Goal: Transaction & Acquisition: Purchase product/service

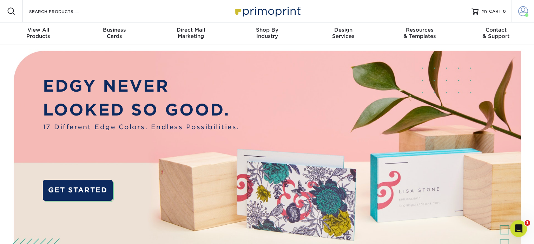
click at [522, 12] on span at bounding box center [523, 11] width 10 height 10
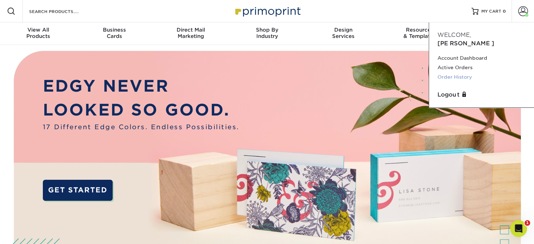
click at [466, 72] on link "Order History" at bounding box center [481, 76] width 88 height 9
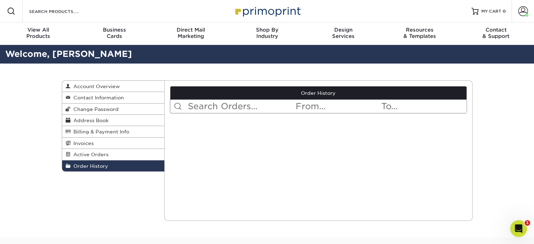
click at [322, 106] on input "text" at bounding box center [338, 106] width 86 height 13
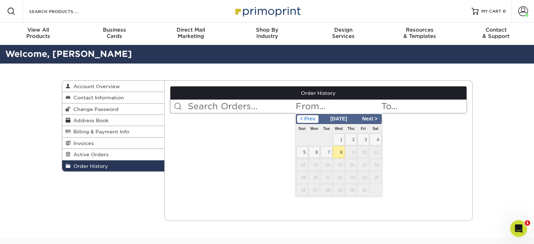
click at [302, 120] on span "< Prev" at bounding box center [307, 119] width 21 height 8
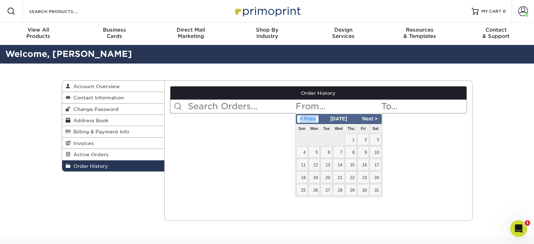
click at [302, 120] on span "< Prev" at bounding box center [307, 119] width 21 height 8
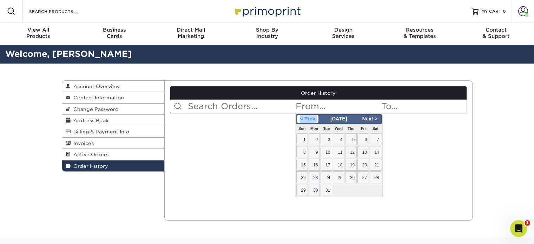
click at [302, 120] on span "< Prev" at bounding box center [307, 119] width 21 height 8
click at [336, 118] on span "Nov 2024" at bounding box center [339, 119] width 22 height 6
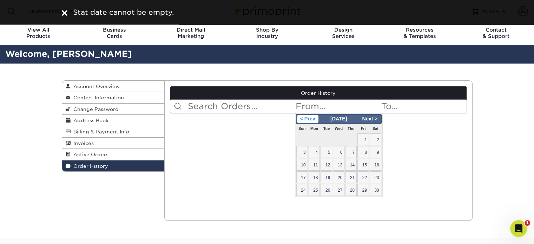
click at [307, 117] on span "< Prev" at bounding box center [307, 119] width 21 height 8
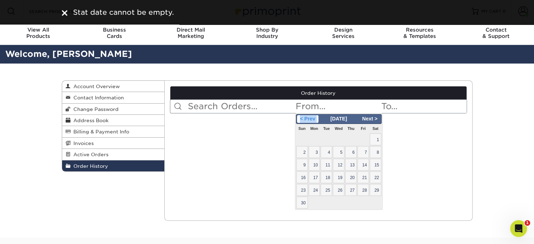
click at [307, 117] on span "< Prev" at bounding box center [307, 119] width 21 height 8
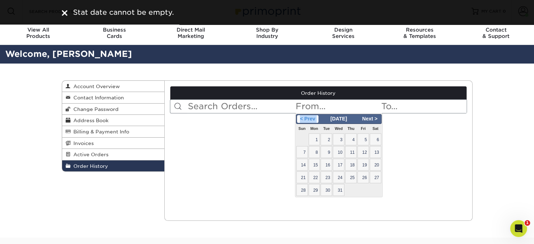
click at [307, 117] on span "< Prev" at bounding box center [307, 119] width 21 height 8
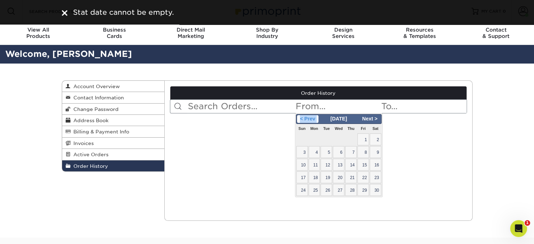
click at [307, 117] on span "< Prev" at bounding box center [307, 119] width 21 height 8
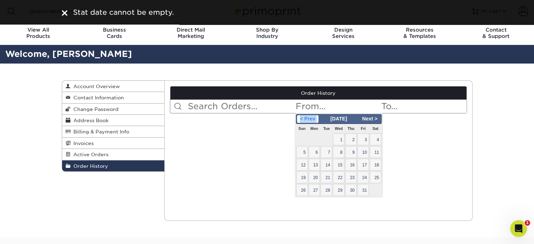
click at [307, 117] on span "< Prev" at bounding box center [307, 119] width 21 height 8
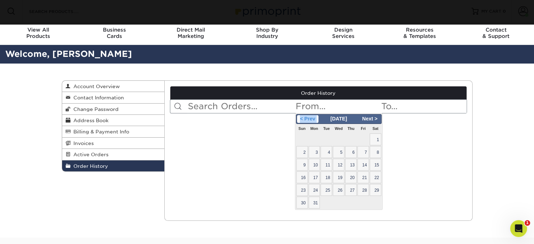
click at [307, 117] on span "< Prev" at bounding box center [307, 119] width 21 height 8
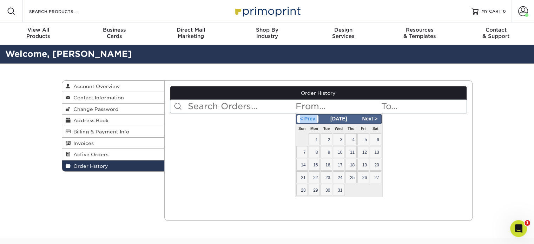
click at [307, 117] on span "< Prev" at bounding box center [307, 119] width 21 height 8
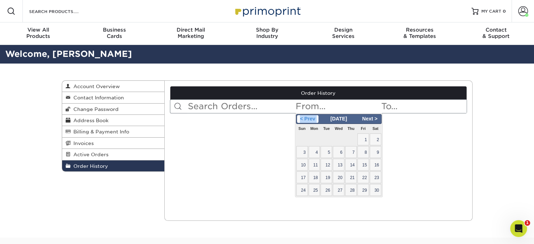
click at [307, 117] on span "< Prev" at bounding box center [307, 119] width 21 height 8
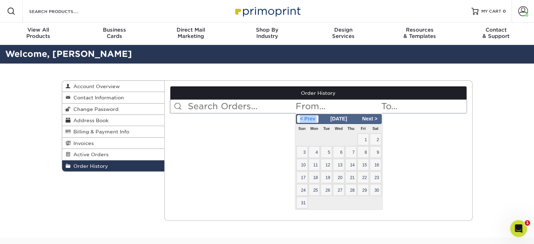
click at [307, 117] on span "< Prev" at bounding box center [307, 119] width 21 height 8
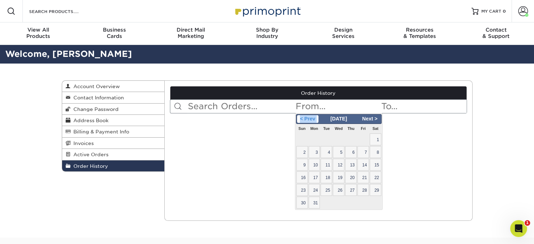
click at [307, 117] on span "< Prev" at bounding box center [307, 119] width 21 height 8
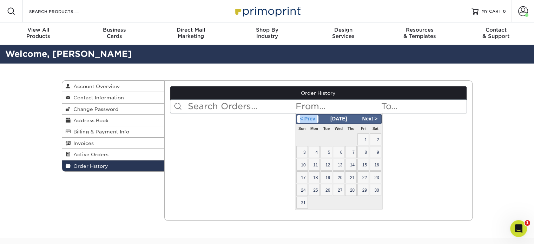
click at [307, 117] on span "< Prev" at bounding box center [307, 119] width 21 height 8
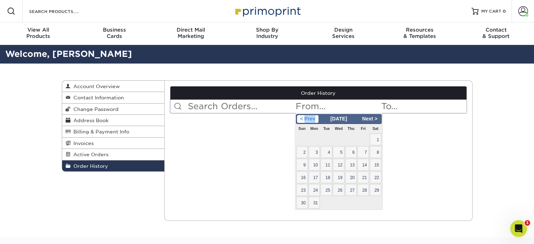
click at [307, 117] on span "< Prev" at bounding box center [307, 119] width 21 height 8
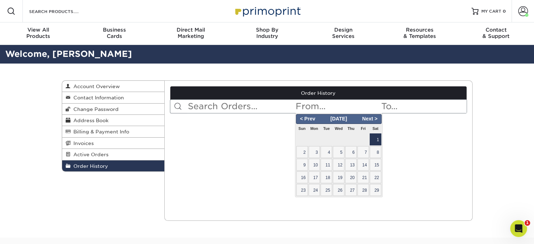
click at [377, 134] on span "1" at bounding box center [375, 139] width 12 height 12
type input "2020-02-01"
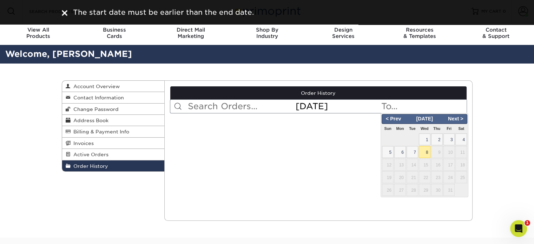
click at [392, 106] on input "text" at bounding box center [423, 106] width 86 height 13
click at [428, 150] on span "8" at bounding box center [425, 152] width 12 height 12
type input "2025-10-08"
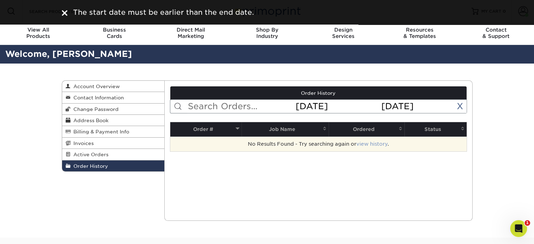
click at [372, 142] on link "view history" at bounding box center [371, 144] width 31 height 6
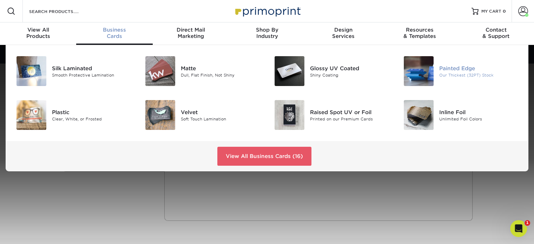
click at [466, 68] on div "Painted Edge" at bounding box center [479, 68] width 81 height 8
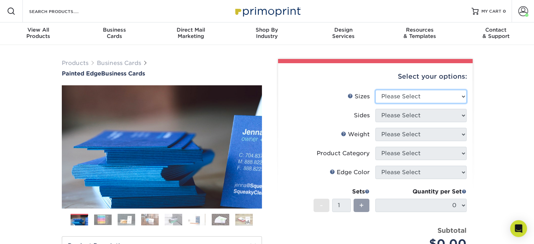
click at [404, 98] on select "Please Select 2" x 3.5" - Standard 2.125" x 3.375" - European 2.5" x 2.5" - Squ…" at bounding box center [420, 96] width 91 height 13
select select "2.00x3.50"
click at [375, 90] on select "Please Select 2" x 3.5" - Standard 2.125" x 3.375" - European 2.5" x 2.5" - Squ…" at bounding box center [420, 96] width 91 height 13
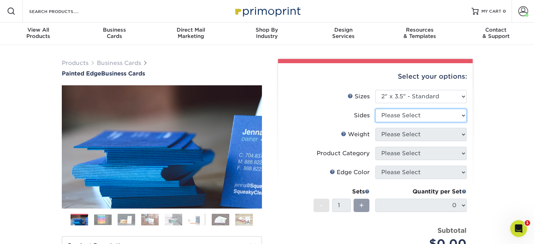
click at [402, 115] on select "Please Select Print Both Sides Print Front Only" at bounding box center [420, 115] width 91 height 13
select select "13abbda7-1d64-4f25-8bb2-c179b224825d"
click at [375, 109] on select "Please Select Print Both Sides Print Front Only" at bounding box center [420, 115] width 91 height 13
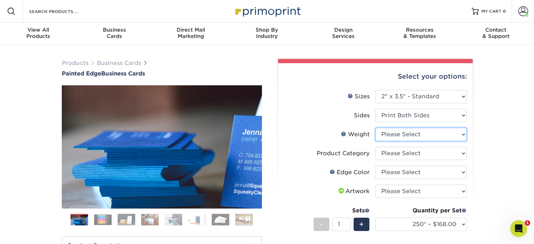
click at [405, 133] on select "Please Select 32PTUC" at bounding box center [420, 134] width 91 height 13
select select "32PTUC"
click at [375, 128] on select "Please Select 32PTUC" at bounding box center [420, 134] width 91 height 13
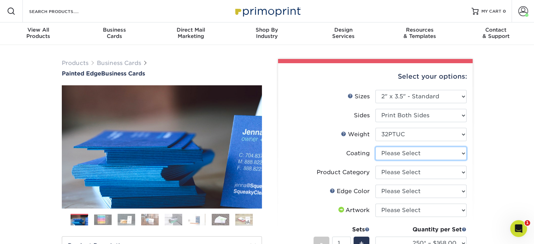
click at [393, 153] on select at bounding box center [420, 153] width 91 height 13
select select "3e7618de-abca-4bda-9f97-8b9129e913d8"
click at [375, 147] on select at bounding box center [420, 153] width 91 height 13
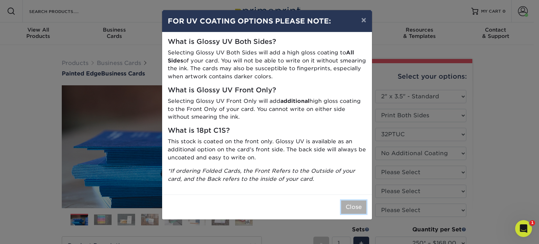
click at [348, 206] on button "Close" at bounding box center [353, 206] width 25 height 13
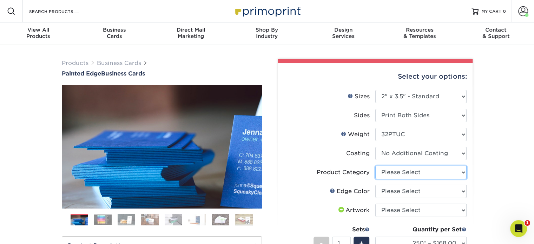
click at [401, 169] on select "Please Select Business Cards" at bounding box center [420, 172] width 91 height 13
select select "3b5148f1-0588-4f88-a218-97bcfdce65c1"
click at [375, 166] on select "Please Select Business Cards" at bounding box center [420, 172] width 91 height 13
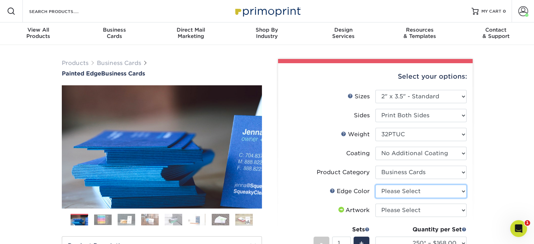
click at [403, 187] on select "Please Select Charcoal Black Brown Blue Pearlescent Blue Pearlescent Gold Pearl…" at bounding box center [420, 191] width 91 height 13
select select "8edf2e46-2dbb-4a7c-bc5c-20ba781fe219"
click at [375, 185] on select "Please Select Charcoal Black Brown Blue Pearlescent Blue Pearlescent Gold Pearl…" at bounding box center [420, 191] width 91 height 13
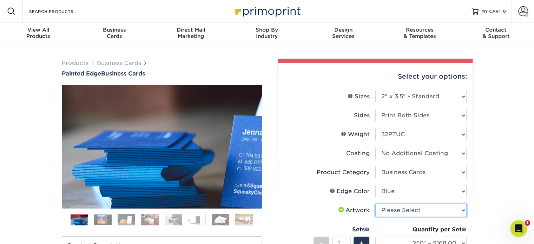
click at [394, 209] on select "Please Select I will upload files I need a design - $100" at bounding box center [420, 209] width 91 height 13
select select "upload"
click at [375, 203] on select "Please Select I will upload files I need a design - $100" at bounding box center [420, 209] width 91 height 13
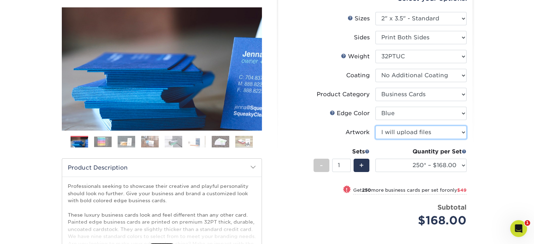
scroll to position [79, 0]
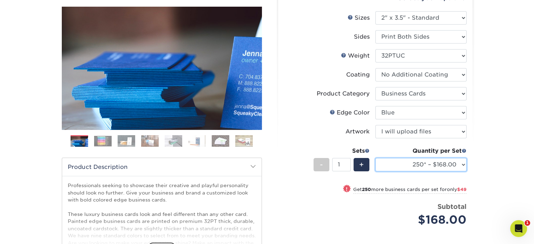
click at [437, 165] on select "250* – $168.00 500* – $217.00 1000* – $339.00" at bounding box center [420, 164] width 91 height 13
select select "1000* – $339.00"
click at [375, 158] on select "250* – $168.00 500* – $217.00 1000* – $339.00" at bounding box center [420, 164] width 91 height 13
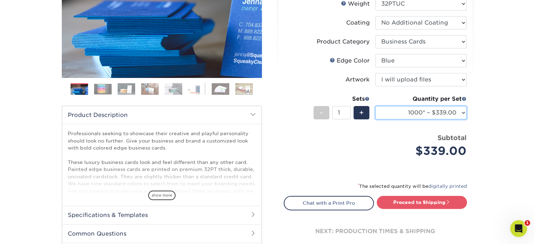
scroll to position [133, 0]
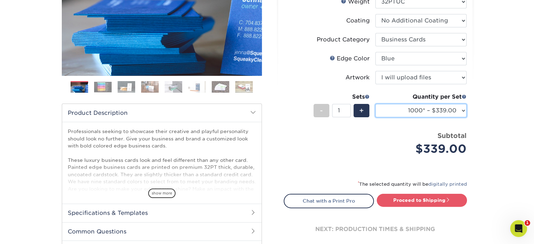
click at [451, 109] on select "250* – $168.00 500* – $217.00 1000* – $339.00" at bounding box center [420, 110] width 91 height 13
click at [486, 152] on div "Products Business Cards Painted Edge Business Cards Previous Next" at bounding box center [267, 99] width 534 height 375
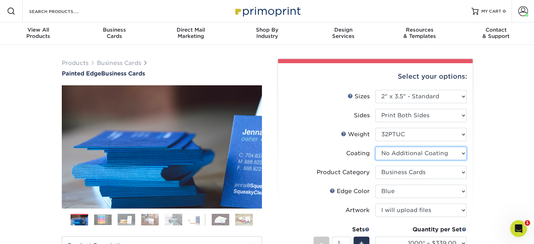
click at [386, 151] on select at bounding box center [420, 153] width 91 height 13
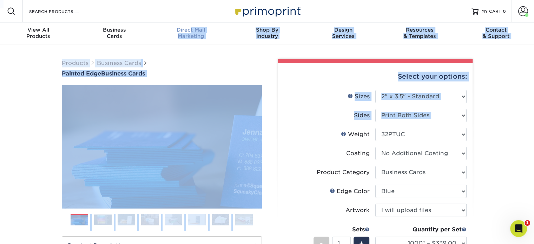
drag, startPoint x: 309, startPoint y: 136, endPoint x: 191, endPoint y: 32, distance: 157.6
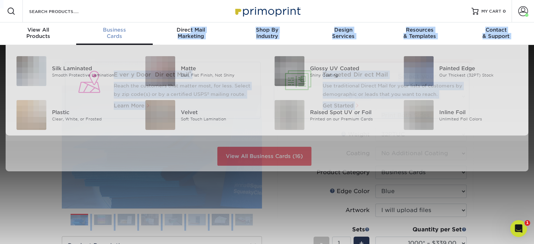
scroll to position [0, 0]
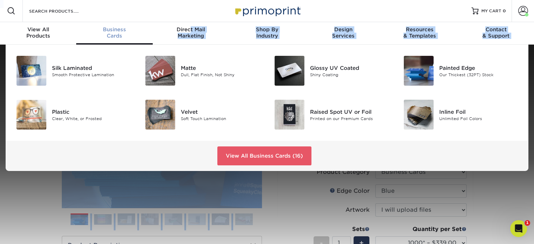
click at [151, 24] on link "Business Cards" at bounding box center [114, 33] width 76 height 22
click at [166, 120] on img at bounding box center [160, 115] width 30 height 30
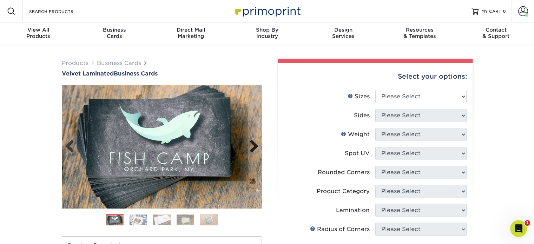
click at [253, 148] on link "Next" at bounding box center [251, 147] width 14 height 14
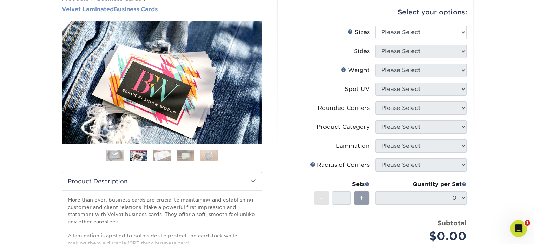
scroll to position [61, 0]
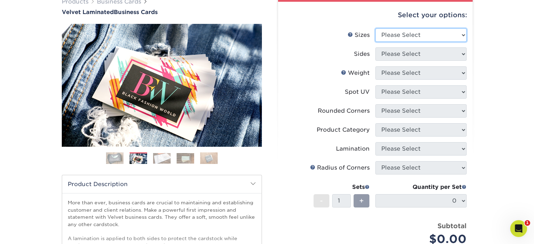
click at [394, 36] on select "Please Select 1.5" x 3.5" - Mini 1.75" x 3.5" - Mini 2" x 2" - Square 2" x 3" -…" at bounding box center [420, 34] width 91 height 13
select select "2.00x3.50"
click at [375, 28] on select "Please Select 1.5" x 3.5" - Mini 1.75" x 3.5" - Mini 2" x 2" - Square 2" x 3" -…" at bounding box center [420, 34] width 91 height 13
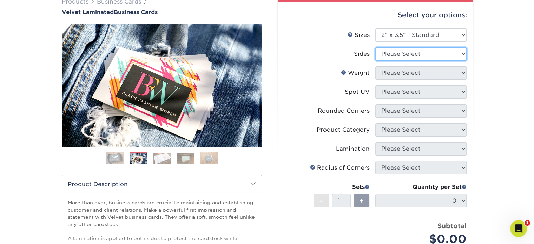
click at [400, 58] on select "Please Select Print Both Sides Print Front Only" at bounding box center [420, 53] width 91 height 13
select select "13abbda7-1d64-4f25-8bb2-c179b224825d"
click at [375, 47] on select "Please Select Print Both Sides Print Front Only" at bounding box center [420, 53] width 91 height 13
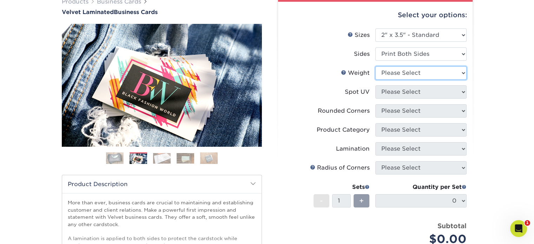
click at [403, 74] on select "Please Select 16PT" at bounding box center [420, 72] width 91 height 13
click at [375, 66] on select "Please Select 16PT" at bounding box center [420, 72] width 91 height 13
click at [404, 75] on select "Please Select 16PT" at bounding box center [420, 72] width 91 height 13
select select "16PT"
click at [375, 66] on select "Please Select 16PT" at bounding box center [420, 72] width 91 height 13
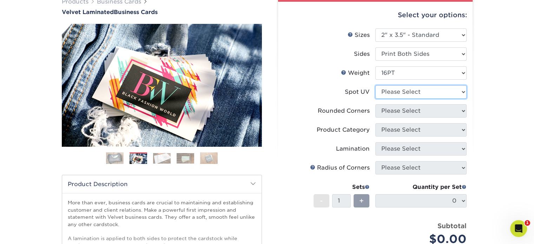
click at [406, 94] on select "Please Select No Spot UV Front and Back (Both Sides) Front Only Back Only" at bounding box center [420, 91] width 91 height 13
select select "3"
click at [375, 85] on select "Please Select No Spot UV Front and Back (Both Sides) Front Only Back Only" at bounding box center [420, 91] width 91 height 13
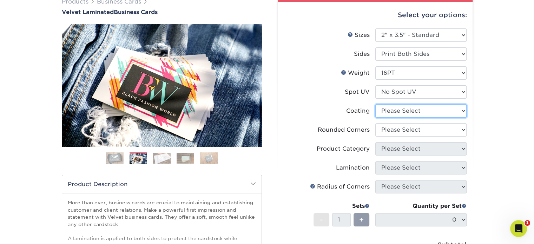
click at [414, 111] on select at bounding box center [420, 110] width 91 height 13
select select "3e7618de-abca-4bda-9f97-8b9129e913d8"
click at [375, 104] on select at bounding box center [420, 110] width 91 height 13
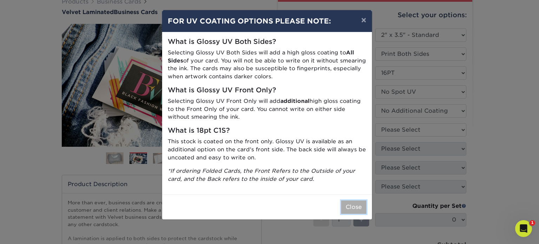
click at [349, 210] on button "Close" at bounding box center [353, 206] width 25 height 13
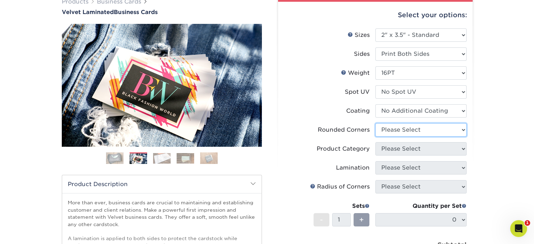
click at [419, 129] on select "Please Select Yes - Round 2 Corners Yes - Round 4 Corners No" at bounding box center [420, 129] width 91 height 13
select select "0"
click at [375, 123] on select "Please Select Yes - Round 2 Corners Yes - Round 4 Corners No" at bounding box center [420, 129] width 91 height 13
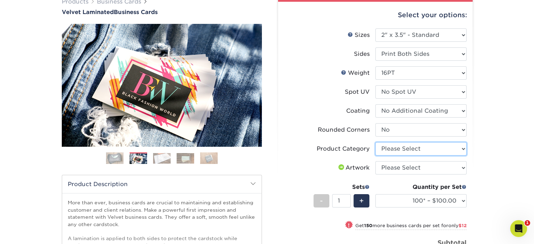
click at [407, 152] on select "Please Select Business Cards" at bounding box center [420, 148] width 91 height 13
select select "3b5148f1-0588-4f88-a218-97bcfdce65c1"
click at [375, 142] on select "Please Select Business Cards" at bounding box center [420, 148] width 91 height 13
click at [405, 168] on select "Please Select I will upload files I need a design - $100" at bounding box center [420, 167] width 91 height 13
select select "upload"
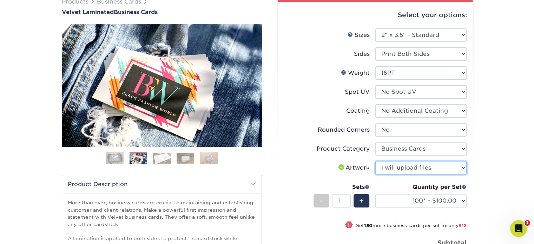
click at [375, 161] on select "Please Select I will upload files I need a design - $100" at bounding box center [420, 167] width 91 height 13
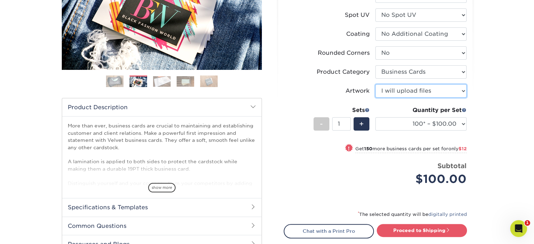
scroll to position [139, 0]
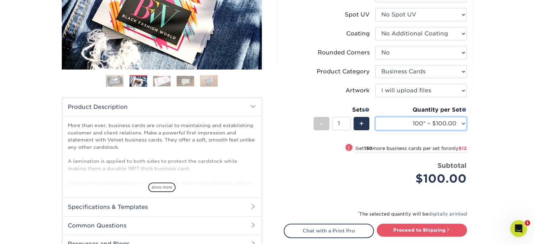
click at [446, 127] on select "100* – $100.00 250* – $112.00 500 – $120.00 1000 – $156.00 2500 – $307.00 5000 …" at bounding box center [420, 123] width 91 height 13
click at [375, 117] on select "100* – $100.00 250* – $112.00 500 – $120.00 1000 – $156.00 2500 – $307.00 5000 …" at bounding box center [420, 123] width 91 height 13
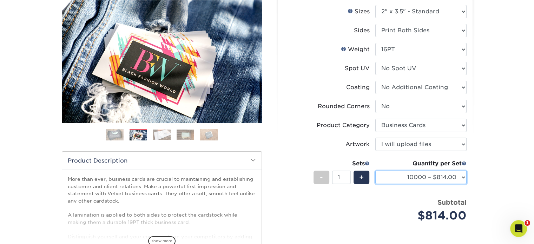
scroll to position [84, 0]
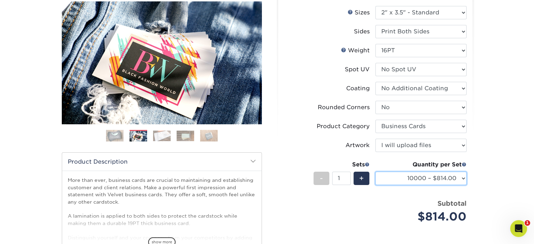
click at [454, 179] on select "100* – $100.00 250* – $112.00 500 – $120.00 1000 – $156.00 2500 – $307.00 5000 …" at bounding box center [420, 178] width 91 height 13
click at [375, 172] on select "100* – $100.00 250* – $112.00 500 – $120.00 1000 – $156.00 2500 – $307.00 5000 …" at bounding box center [420, 178] width 91 height 13
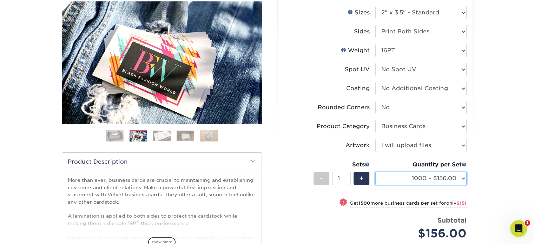
scroll to position [127, 0]
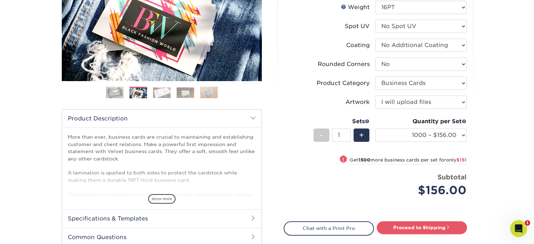
click at [289, 163] on div "! Get 1500 more business cards per set for only $151" at bounding box center [375, 163] width 182 height 17
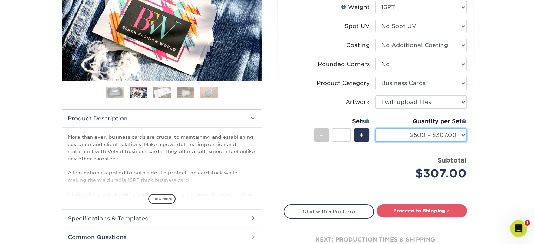
click at [441, 133] on select "100* – $100.00 250* – $112.00 500 – $120.00 1000 – $156.00 2500 – $307.00 5000 …" at bounding box center [420, 134] width 91 height 13
select select "1000 – $156.00"
click at [375, 128] on select "100* – $100.00 250* – $112.00 500 – $120.00 1000 – $156.00 2500 – $307.00 5000 …" at bounding box center [420, 134] width 91 height 13
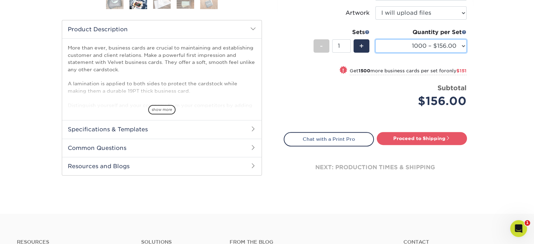
scroll to position [217, 0]
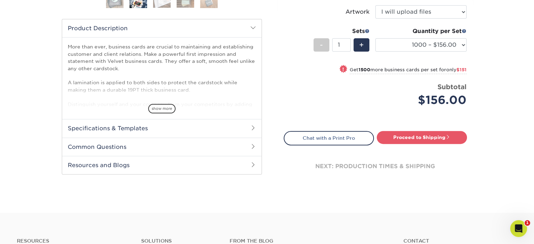
click at [146, 127] on h2 "Specifications & Templates" at bounding box center [161, 128] width 199 height 18
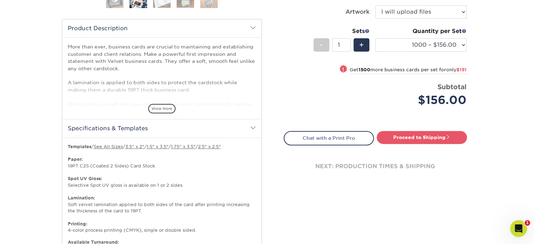
scroll to position [328, 0]
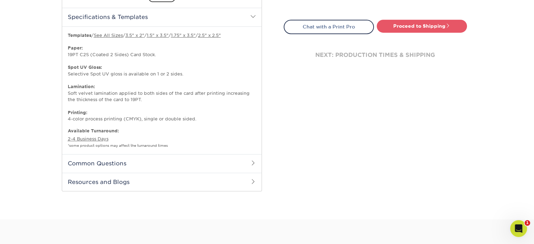
click at [155, 159] on h2 "Common Questions" at bounding box center [161, 163] width 199 height 18
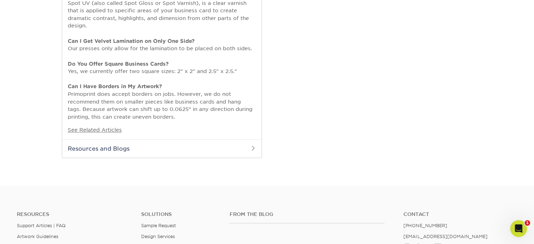
scroll to position [549, 0]
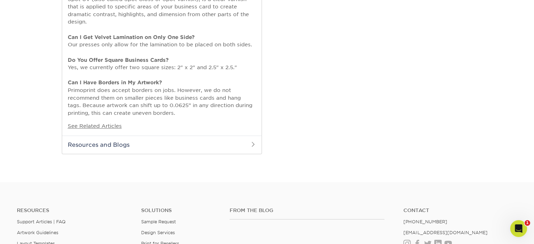
click at [146, 141] on h2 "Resources and Blogs" at bounding box center [161, 144] width 199 height 18
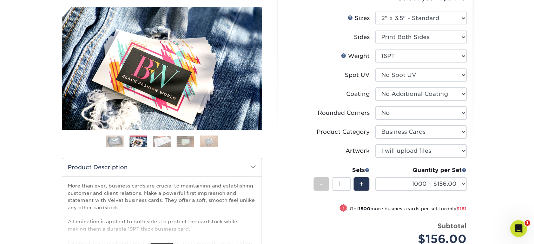
scroll to position [78, 0]
click at [421, 179] on select "100* – $100.00 250* – $112.00 500 – $120.00 1000 – $156.00 2500 – $307.00 5000 …" at bounding box center [420, 184] width 91 height 13
click at [375, 178] on select "100* – $100.00 250* – $112.00 500 – $120.00 1000 – $156.00 2500 – $307.00 5000 …" at bounding box center [420, 184] width 91 height 13
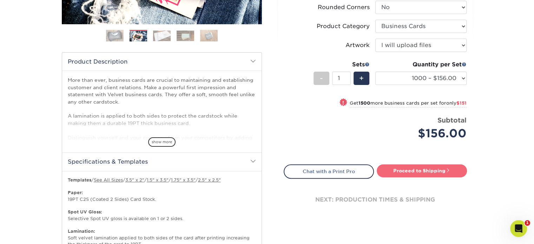
click at [438, 169] on link "Proceed to Shipping" at bounding box center [421, 170] width 90 height 13
type input "Set 1"
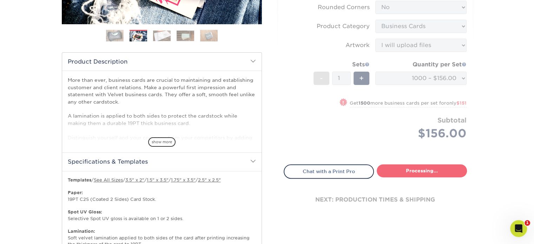
select select "fff926d9-f0e8-4ba2-b08d-9f4fa71c5550"
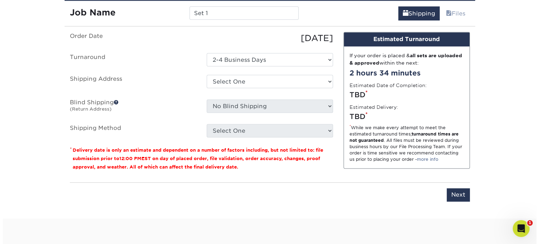
scroll to position [907, 0]
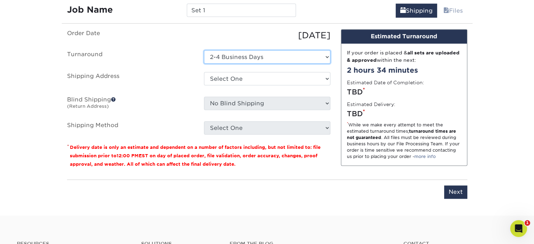
click at [255, 57] on select "Select One 2-4 Business Days" at bounding box center [267, 56] width 126 height 13
click at [204, 50] on select "Select One 2-4 Business Days" at bounding box center [267, 56] width 126 height 13
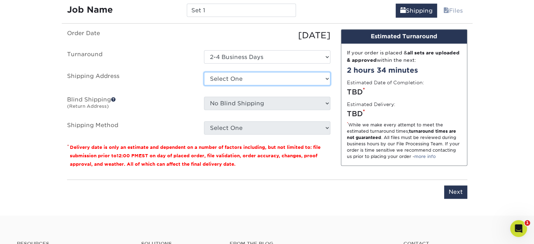
click at [260, 78] on select "Select One + Add New Address" at bounding box center [267, 78] width 126 height 13
select select "newaddress"
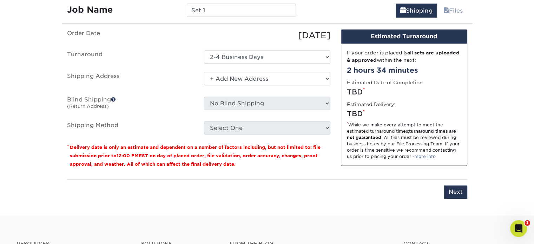
click at [204, 72] on select "Select One + Add New Address" at bounding box center [267, 78] width 126 height 13
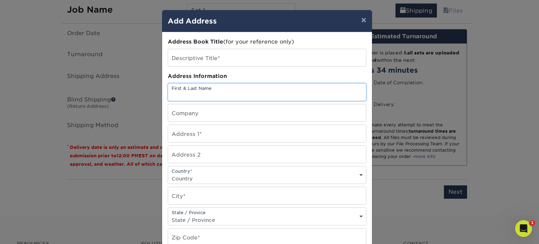
click at [222, 88] on input "text" at bounding box center [267, 92] width 198 height 17
type input "[PERSON_NAME]"
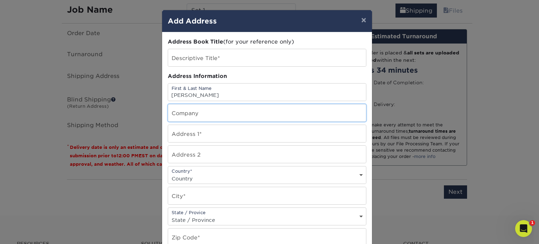
click at [194, 113] on input "text" at bounding box center [267, 112] width 198 height 17
type input "THE PATH Financial"
click at [190, 128] on input "text" at bounding box center [267, 133] width 198 height 17
click at [195, 136] on input "[STREET_ADDRESS]" at bounding box center [267, 133] width 198 height 17
type input "[STREET_ADDRESS]"
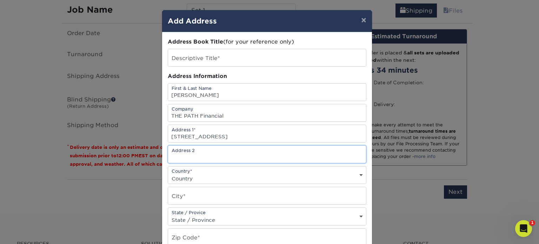
click at [198, 153] on input "text" at bounding box center [267, 154] width 198 height 17
click at [181, 173] on select "Country United States Canada ----------------------------- Afghanistan Albania …" at bounding box center [267, 178] width 198 height 10
select select "US"
click at [168, 173] on select "Country United States Canada ----------------------------- Afghanistan Albania …" at bounding box center [267, 178] width 198 height 10
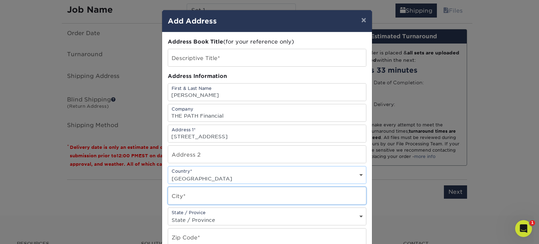
click at [190, 194] on input "text" at bounding box center [267, 195] width 198 height 17
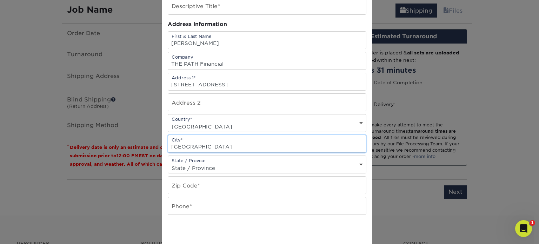
scroll to position [52, 0]
type input "Mechanicsville"
click at [180, 166] on select "State / Province Alabama Alaska Arizona Arkansas California Colorado Connecticu…" at bounding box center [267, 168] width 198 height 10
select select "VA"
click at [168, 163] on select "State / Province Alabama Alaska Arizona Arkansas California Colorado Connecticu…" at bounding box center [267, 168] width 198 height 10
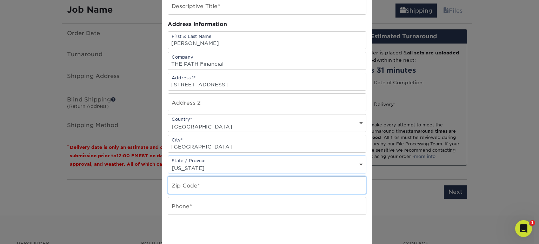
click at [188, 181] on input "text" at bounding box center [267, 184] width 198 height 17
click at [203, 184] on input "23" at bounding box center [267, 184] width 198 height 17
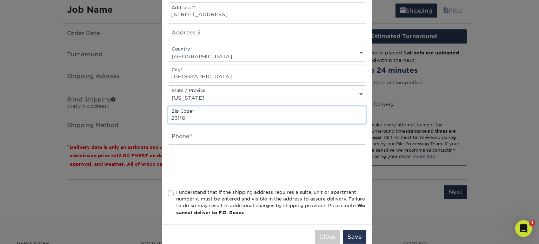
scroll to position [122, 0]
type input "23116"
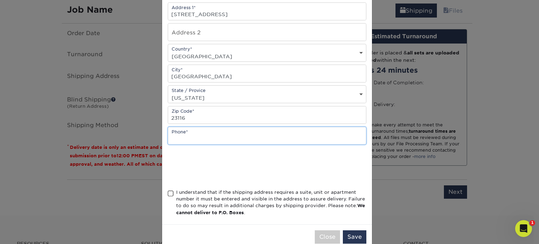
click at [248, 132] on input "text" at bounding box center [267, 135] width 198 height 17
type input "8049355318"
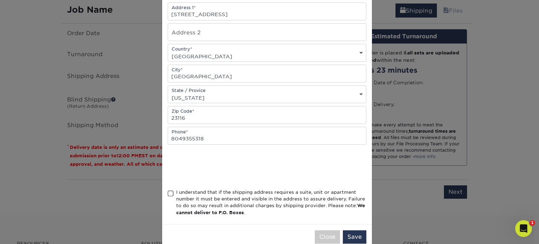
click at [168, 191] on span at bounding box center [171, 193] width 6 height 7
click at [0, 0] on input "I understand that if the shipping address requires a suite, unit or apartment n…" at bounding box center [0, 0] width 0 height 0
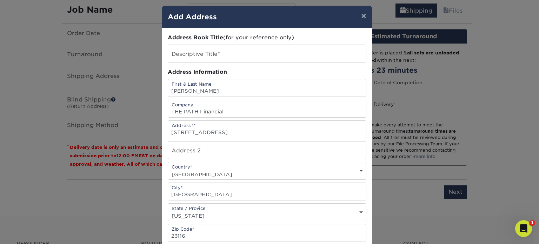
scroll to position [0, 0]
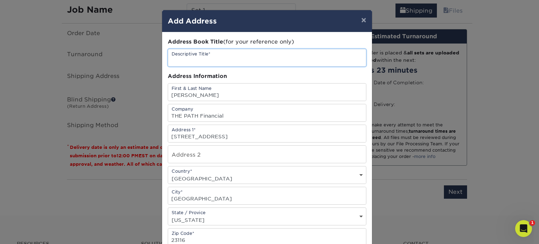
click at [275, 60] on input "text" at bounding box center [267, 57] width 198 height 17
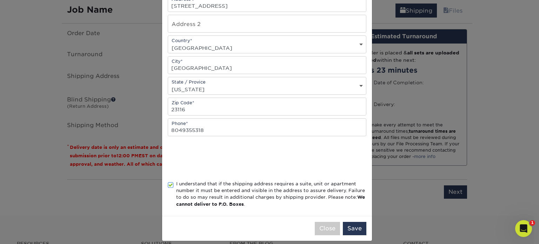
scroll to position [135, 0]
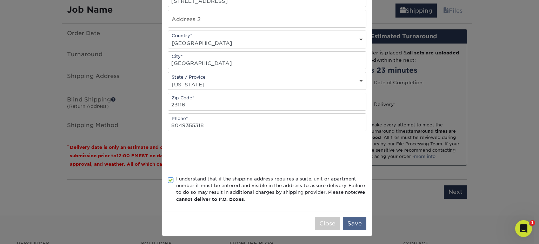
type input "Business"
click at [349, 221] on button "Save" at bounding box center [355, 223] width 24 height 13
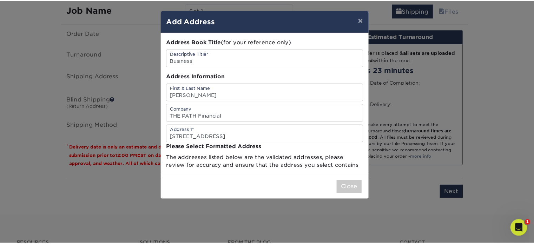
scroll to position [0, 0]
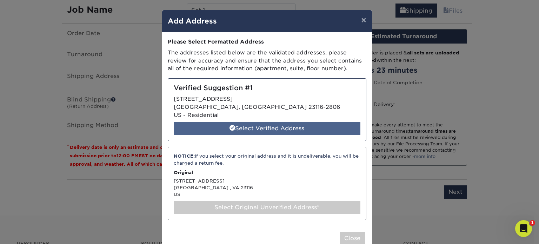
click at [290, 126] on div "Select Verified Address" at bounding box center [267, 128] width 187 height 13
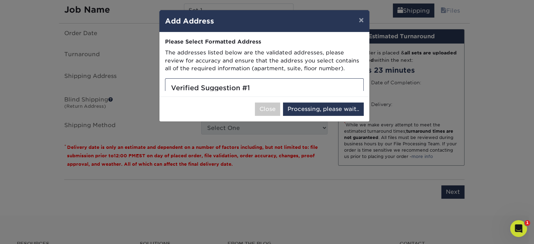
select select "286788"
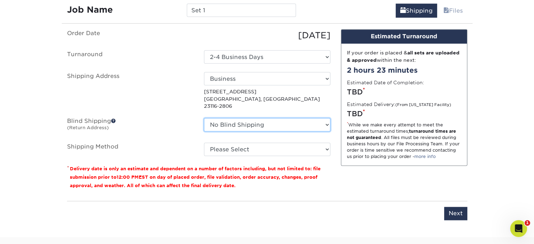
click at [303, 118] on select "No Blind Shipping + Add New Address" at bounding box center [267, 124] width 126 height 13
click at [183, 118] on label "Blind Shipping (Return Address)" at bounding box center [130, 126] width 137 height 16
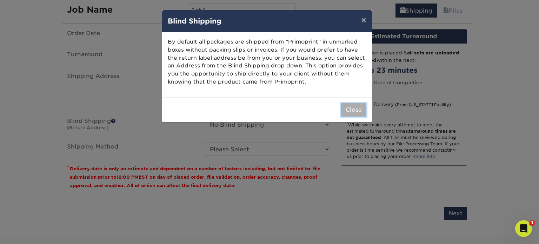
click at [352, 108] on button "Close" at bounding box center [353, 109] width 25 height 13
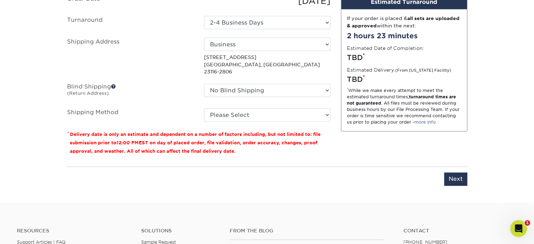
scroll to position [942, 0]
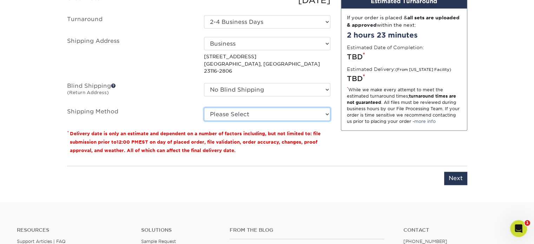
click at [299, 111] on select "Please Select Ground Shipping (+$8.96) 3 Day Shipping Service (+$20.07) 2 Day A…" at bounding box center [267, 113] width 126 height 13
select select "03"
click at [204, 107] on select "Please Select Ground Shipping (+$8.96) 3 Day Shipping Service (+$20.07) 2 Day A…" at bounding box center [267, 113] width 126 height 13
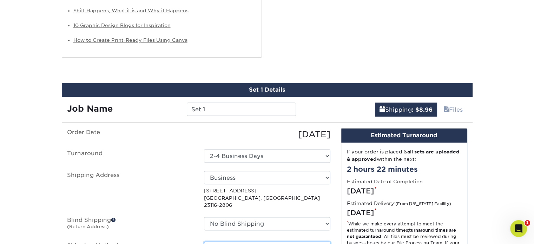
scroll to position [907, 0]
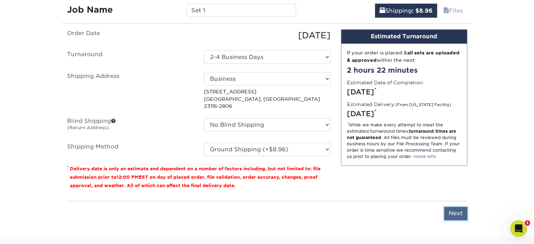
click at [452, 207] on input "Next" at bounding box center [455, 213] width 23 height 13
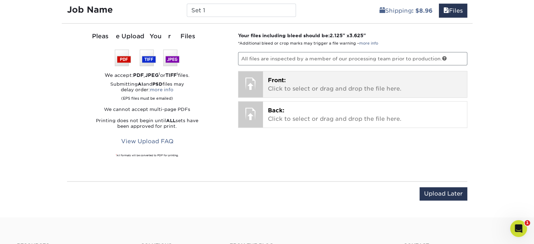
click at [319, 83] on p "Front: Click to select or drag and drop the file here." at bounding box center [365, 84] width 194 height 17
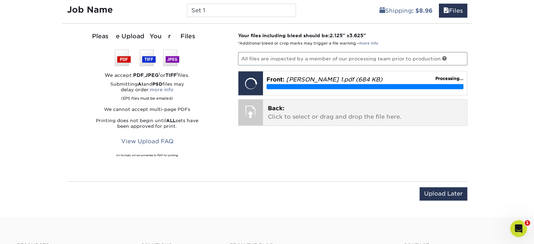
click at [306, 115] on p "Back: Click to select or drag and drop the file here." at bounding box center [365, 112] width 194 height 17
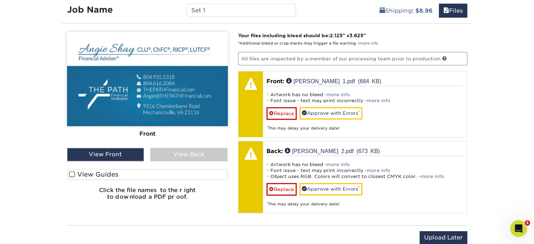
click at [133, 153] on div "View Front" at bounding box center [105, 154] width 77 height 13
click at [177, 148] on div "View Back" at bounding box center [188, 154] width 77 height 13
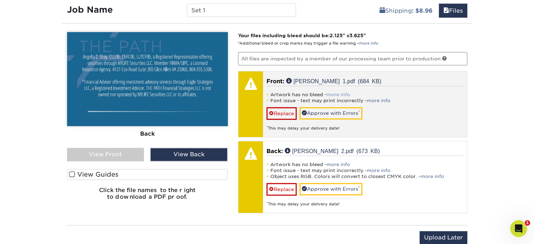
click at [336, 92] on link "more info" at bounding box center [338, 94] width 24 height 5
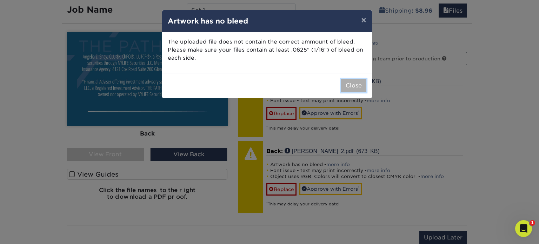
click at [351, 84] on button "Close" at bounding box center [353, 85] width 25 height 13
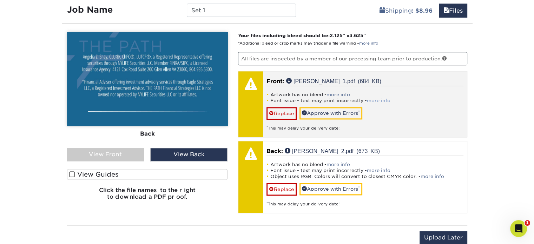
click at [377, 98] on link "more info" at bounding box center [379, 100] width 24 height 5
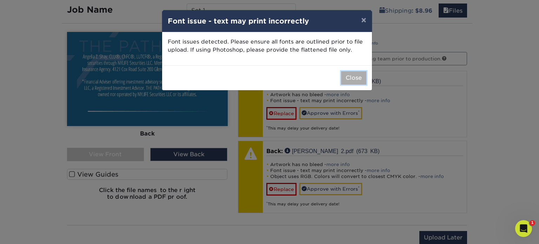
click at [350, 77] on button "Close" at bounding box center [353, 77] width 25 height 13
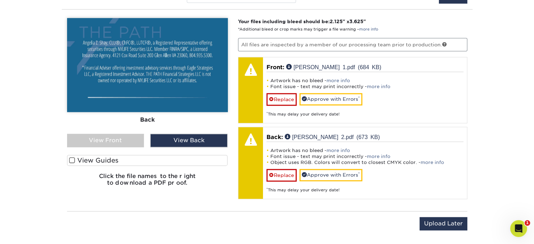
scroll to position [942, 0]
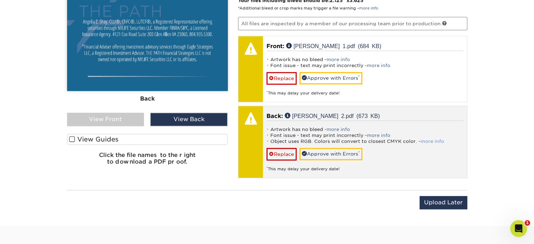
click at [430, 139] on link "more info" at bounding box center [432, 141] width 24 height 5
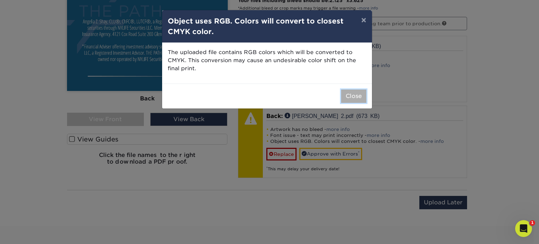
click at [354, 95] on button "Close" at bounding box center [353, 95] width 25 height 13
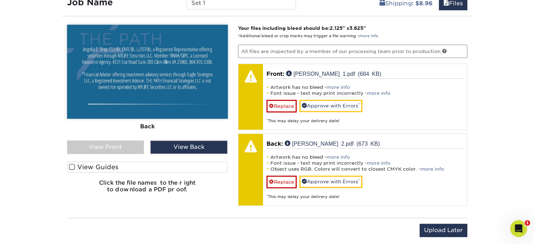
scroll to position [907, 0]
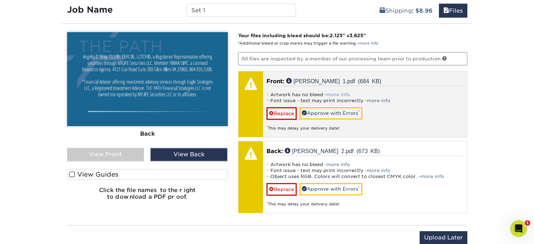
click at [338, 92] on link "more info" at bounding box center [338, 94] width 24 height 5
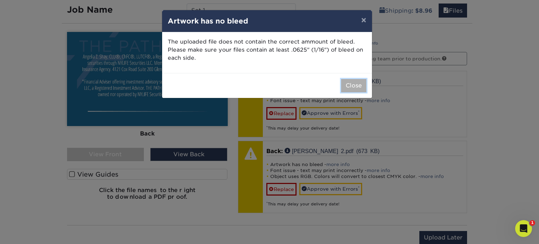
click at [353, 88] on button "Close" at bounding box center [353, 85] width 25 height 13
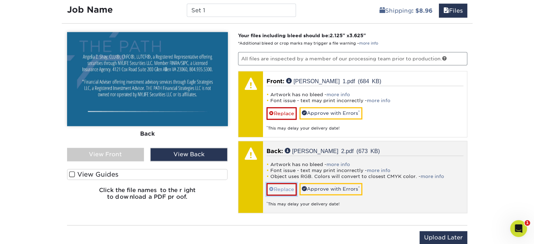
click at [280, 189] on link "Replace" at bounding box center [281, 189] width 30 height 12
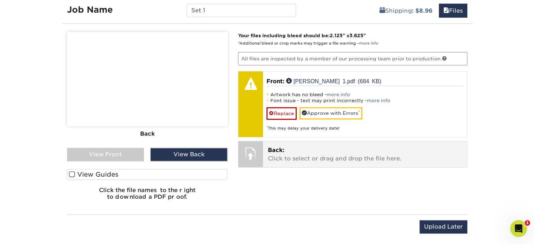
click at [294, 155] on p "Back: Click to select or drag and drop the file here." at bounding box center [365, 154] width 194 height 17
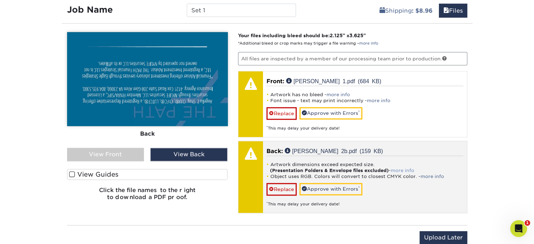
click at [406, 168] on link "more info" at bounding box center [403, 170] width 24 height 5
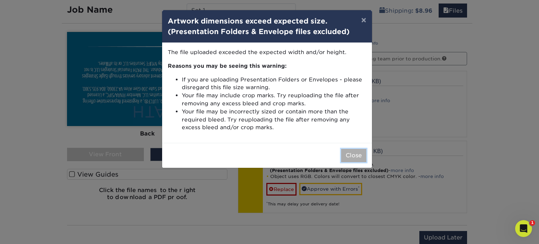
click at [351, 154] on button "Close" at bounding box center [353, 155] width 25 height 13
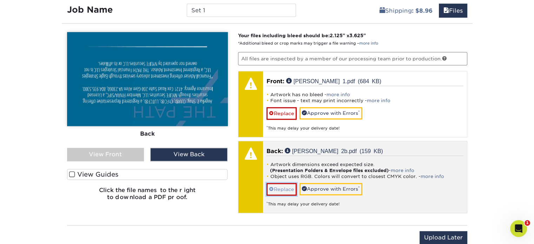
click at [275, 188] on link "Replace" at bounding box center [281, 189] width 30 height 12
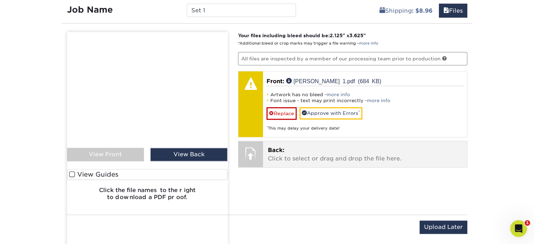
click at [290, 154] on p "Back: Click to select or drag and drop the file here." at bounding box center [365, 154] width 194 height 17
click at [309, 158] on p "Back: Click to select or drag and drop the file here." at bounding box center [365, 154] width 194 height 17
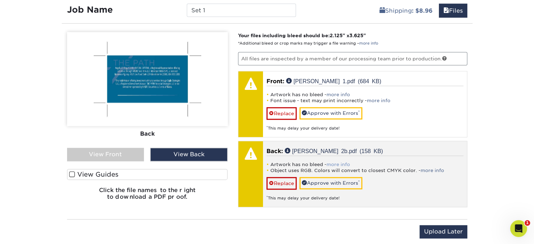
click at [335, 162] on link "more info" at bounding box center [338, 164] width 24 height 5
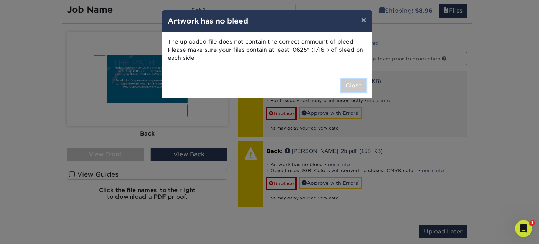
click at [349, 82] on button "Close" at bounding box center [353, 85] width 25 height 13
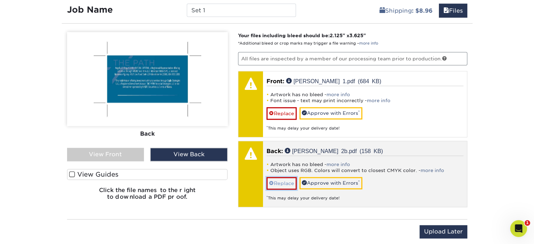
click at [281, 180] on link "Replace" at bounding box center [281, 183] width 30 height 12
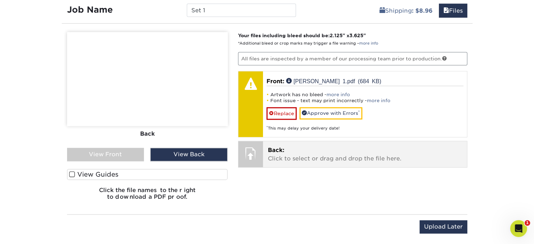
click at [278, 160] on p "Back: Click to select or drag and drop the file here." at bounding box center [365, 154] width 194 height 17
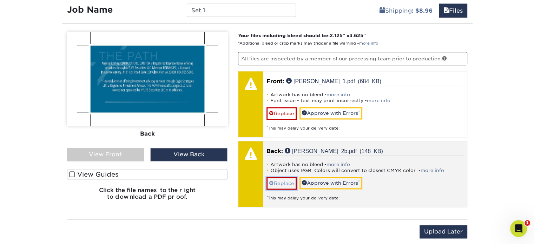
click at [276, 178] on link "Replace" at bounding box center [281, 183] width 30 height 12
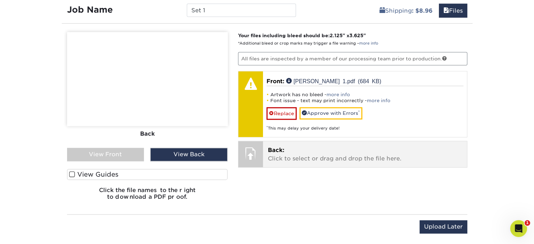
click at [289, 154] on p "Back: Click to select or drag and drop the file here." at bounding box center [365, 154] width 194 height 17
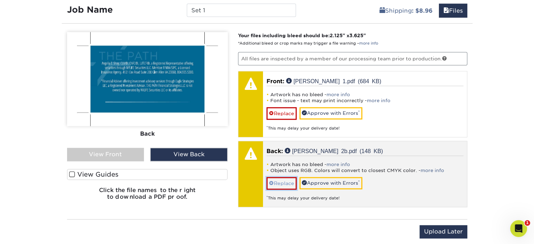
click at [281, 181] on link "Replace" at bounding box center [281, 183] width 30 height 12
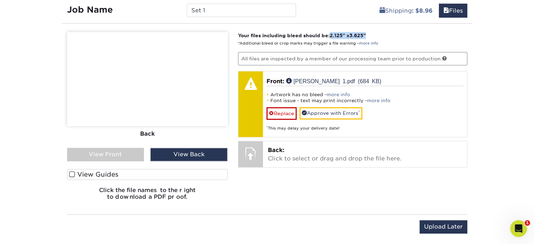
drag, startPoint x: 332, startPoint y: 33, endPoint x: 368, endPoint y: 30, distance: 36.3
click at [369, 29] on div "Please Upload Your Files We accept: PDF , JPEG 1 or TIFF 1 files. Submitting AI…" at bounding box center [267, 118] width 411 height 179
copy strong "2.125 " x 3.625"
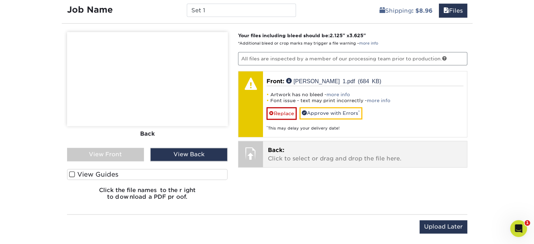
click at [277, 153] on p "Back: Click to select or drag and drop the file here." at bounding box center [365, 154] width 194 height 17
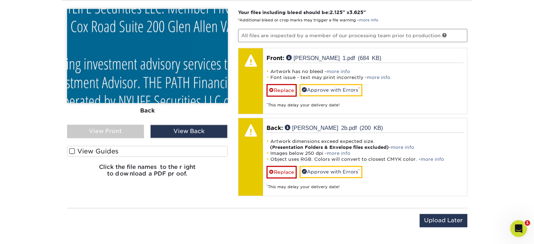
scroll to position [942, 0]
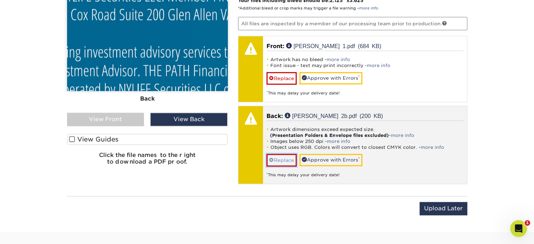
click at [280, 160] on link "Replace" at bounding box center [281, 160] width 30 height 12
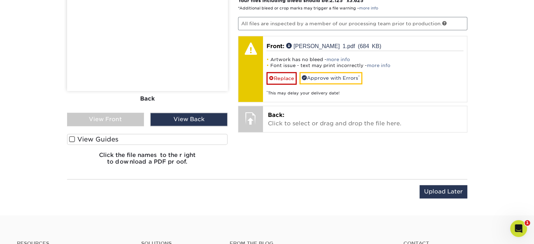
scroll to position [907, 0]
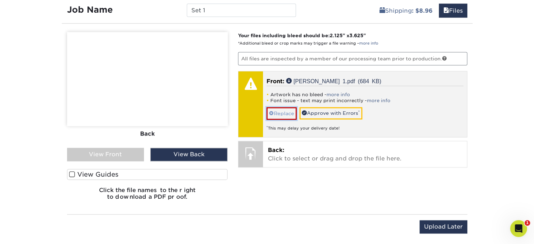
click at [278, 112] on link "Replace" at bounding box center [281, 113] width 30 height 12
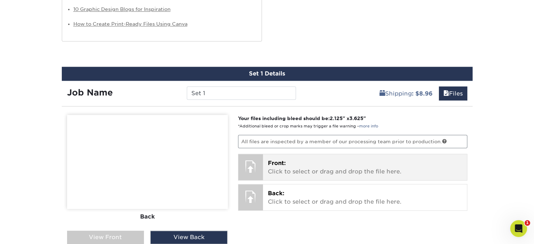
scroll to position [836, 0]
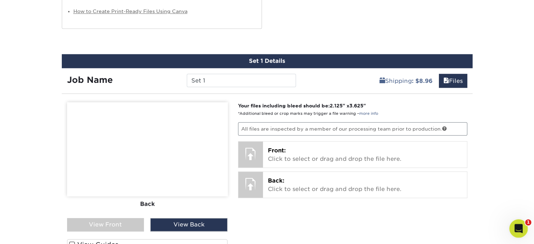
click at [518, 226] on icon "Open Intercom Messenger" at bounding box center [518, 228] width 12 height 12
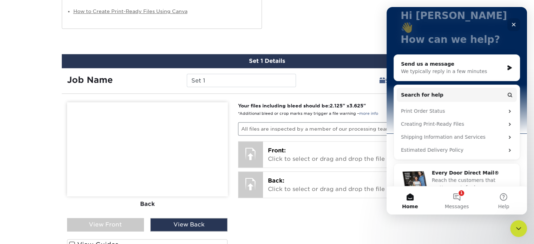
scroll to position [49, 0]
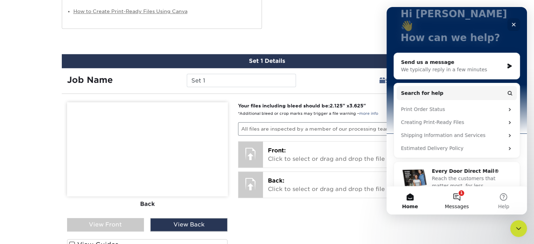
click at [454, 205] on span "Messages" at bounding box center [457, 206] width 24 height 5
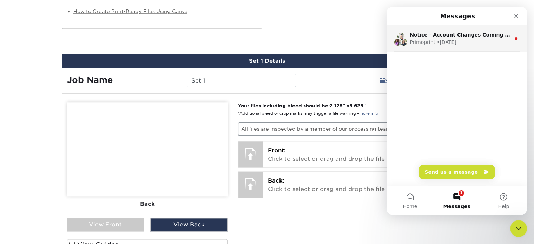
click at [433, 41] on div "Primoprint • 2w ago" at bounding box center [459, 42] width 101 height 7
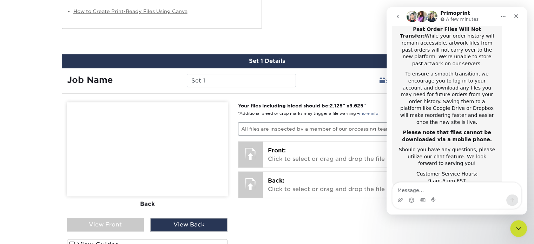
scroll to position [116, 0]
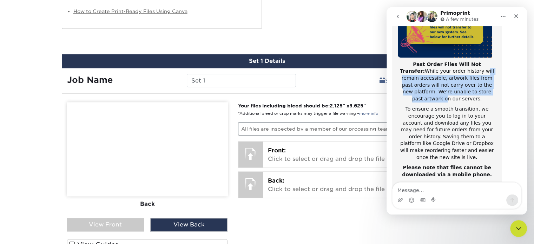
drag, startPoint x: 445, startPoint y: 64, endPoint x: 451, endPoint y: 84, distance: 20.3
click at [451, 84] on div "Past Order Files Will Not Transfer: While your order history will remain access…" at bounding box center [447, 81] width 98 height 41
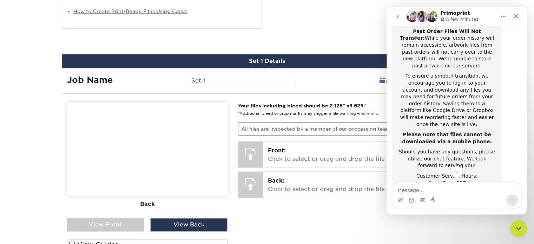
scroll to position [151, 0]
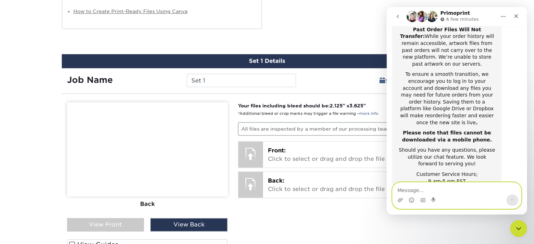
click at [454, 193] on textarea "Message…" at bounding box center [456, 188] width 128 height 12
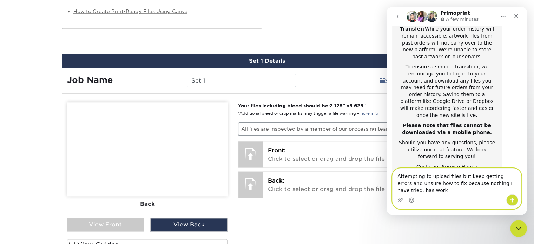
scroll to position [165, 0]
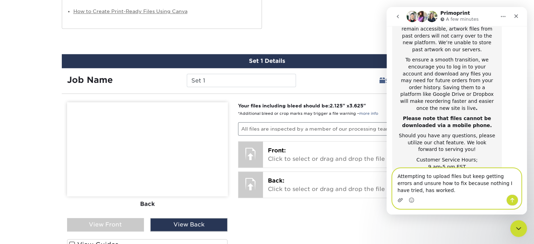
type textarea "Attempting to upload files but keep getting errors and unsure how to fix becaus…"
click at [401, 198] on icon "Upload attachment" at bounding box center [400, 200] width 5 height 4
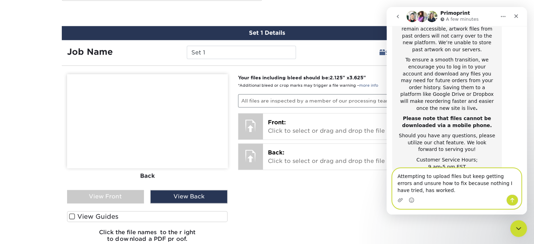
scroll to position [907, 0]
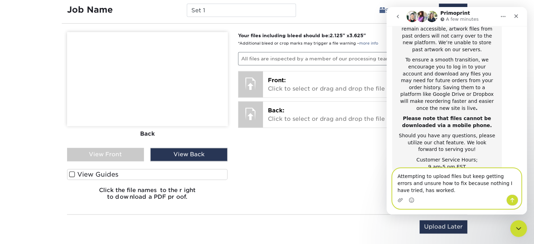
click at [449, 189] on textarea "Attempting to upload files but keep getting errors and unsure how to fix becaus…" at bounding box center [456, 181] width 128 height 26
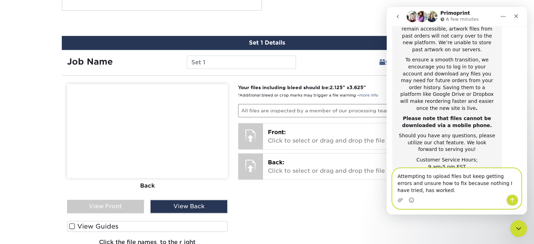
scroll to position [836, 0]
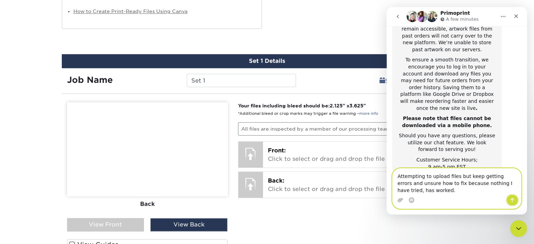
click at [514, 199] on icon "Send a message…" at bounding box center [512, 200] width 6 height 6
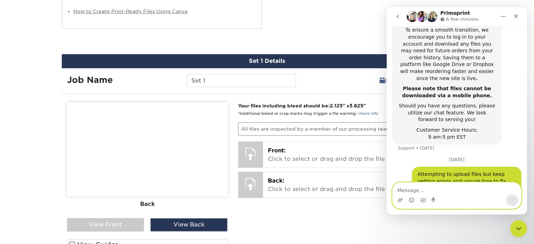
scroll to position [195, 0]
click at [402, 200] on icon "Upload attachment" at bounding box center [400, 200] width 6 height 6
click at [441, 202] on div "Intercom messenger" at bounding box center [456, 199] width 128 height 11
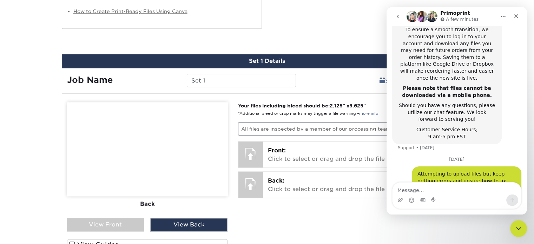
click at [503, 14] on icon "Home" at bounding box center [503, 17] width 6 height 6
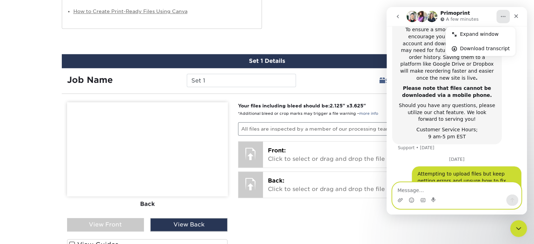
click at [412, 192] on textarea "Message…" at bounding box center [456, 188] width 128 height 12
click at [401, 201] on icon "Upload attachment" at bounding box center [400, 200] width 6 height 6
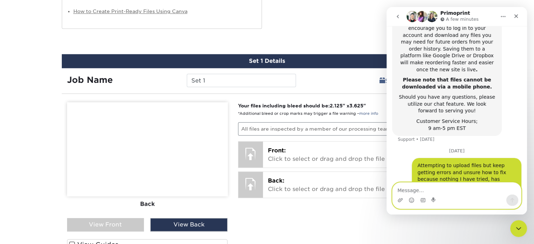
scroll to position [212, 0]
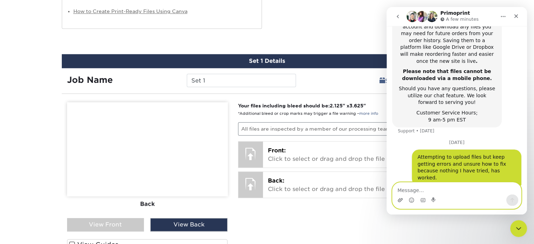
click at [399, 200] on icon "Upload attachment" at bounding box center [400, 200] width 5 height 4
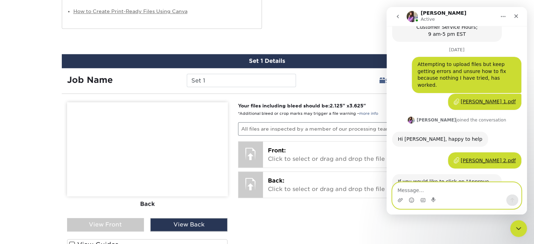
scroll to position [329, 0]
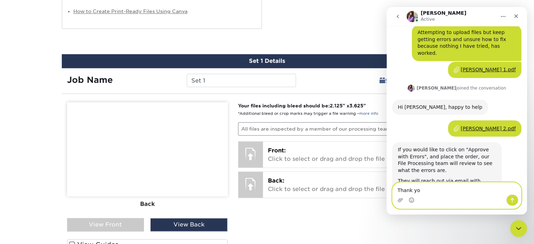
type textarea "Thank you"
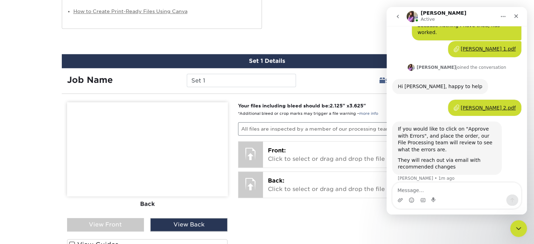
click at [353, 211] on div "Your files including bleed should be: 2.125 " x 3.625 " *Additional bleed or cr…" at bounding box center [353, 189] width 240 height 174
click at [515, 16] on icon "Close" at bounding box center [516, 16] width 6 height 6
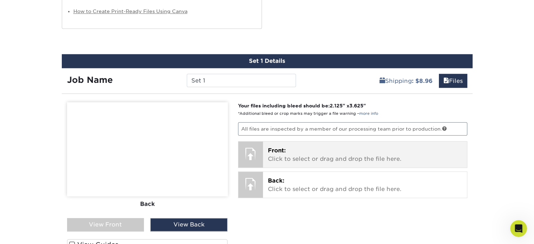
click at [287, 156] on p "Front: Click to select or drag and drop the file here." at bounding box center [365, 154] width 194 height 17
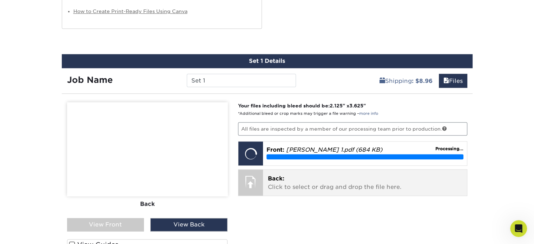
click at [303, 184] on p "Back: Click to select or drag and drop the file here." at bounding box center [365, 182] width 194 height 17
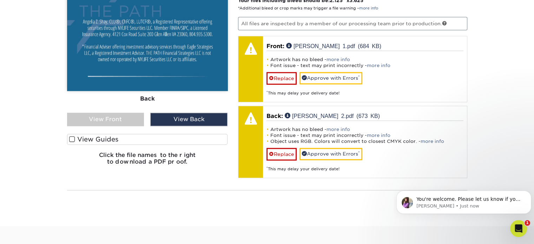
scroll to position [385, 0]
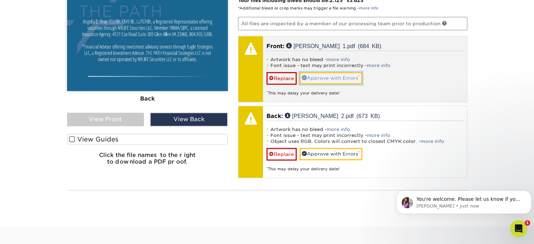
click at [330, 76] on link "Approve with Errors *" at bounding box center [330, 78] width 63 height 12
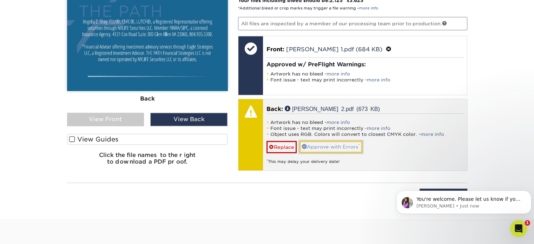
click at [324, 147] on link "Approve with Errors *" at bounding box center [330, 147] width 63 height 12
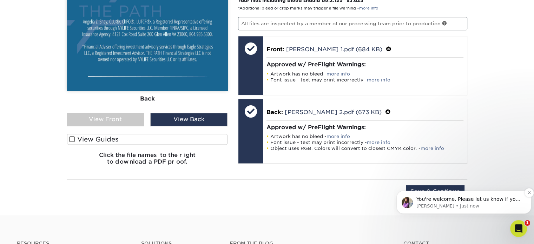
click at [473, 198] on span "You're welcome. Please let us know if you have any additional questions and we …" at bounding box center [468, 206] width 104 height 20
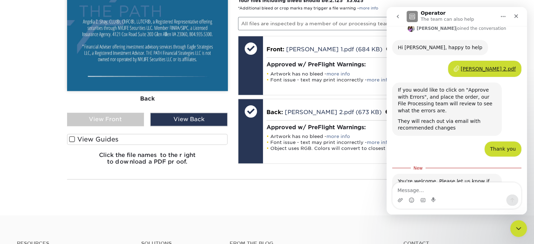
scroll to position [396, 0]
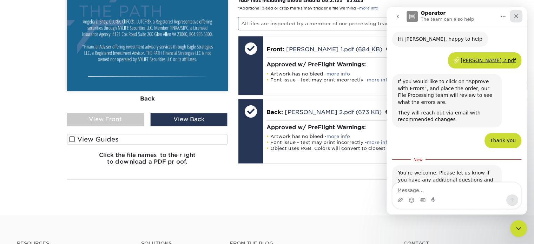
click at [519, 13] on div "Close" at bounding box center [515, 16] width 13 height 13
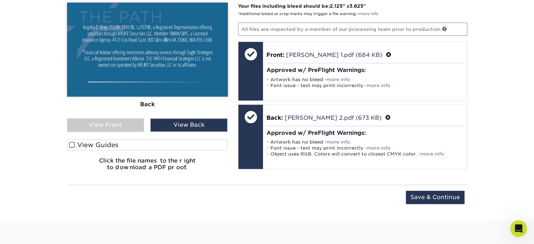
scroll to position [942, 0]
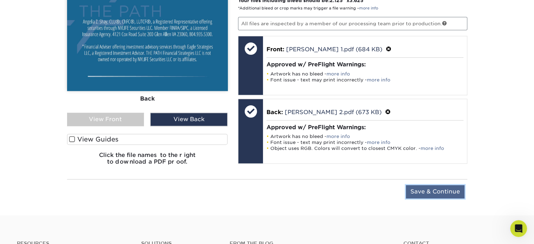
click at [445, 196] on input "Save & Continue" at bounding box center [435, 191] width 59 height 13
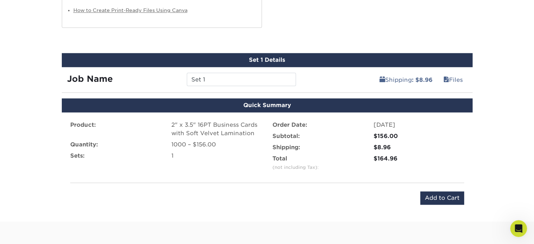
scroll to position [836, 0]
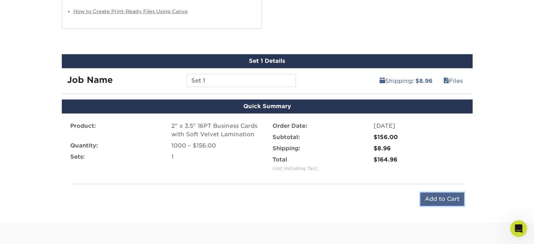
click at [445, 198] on input "Add to Cart" at bounding box center [442, 198] width 44 height 13
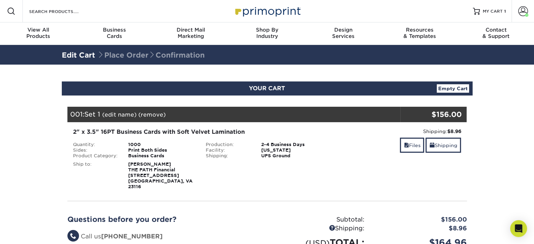
click at [119, 114] on link "(edit name)" at bounding box center [119, 114] width 34 height 7
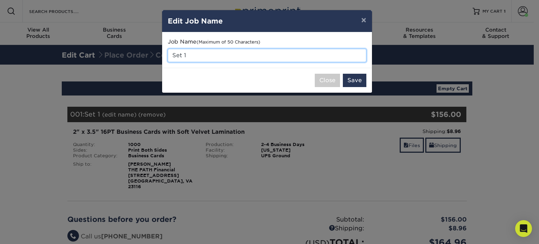
click at [200, 49] on input "Set 1" at bounding box center [267, 55] width 199 height 13
drag, startPoint x: 199, startPoint y: 55, endPoint x: 140, endPoint y: 66, distance: 60.3
click at [140, 66] on div "× Edit Job Name Job Name (Maximum of 50 Characters) Set 1 Close Save" at bounding box center [269, 122] width 539 height 244
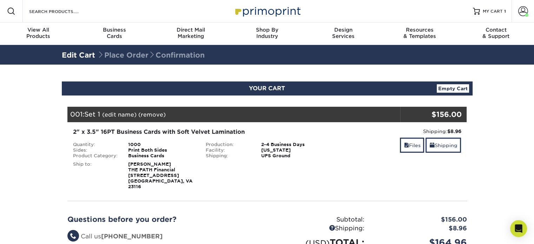
click at [114, 113] on link "(edit name)" at bounding box center [119, 114] width 34 height 7
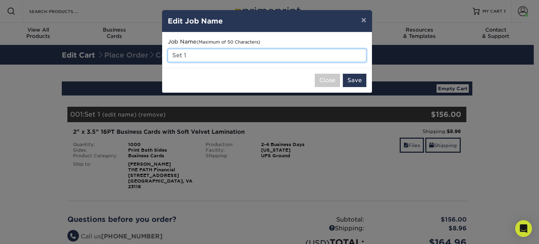
drag, startPoint x: 202, startPoint y: 52, endPoint x: 173, endPoint y: 55, distance: 29.7
click at [173, 55] on input "Set 1" at bounding box center [267, 55] width 199 height 13
type input "A"
type input "Velvet"
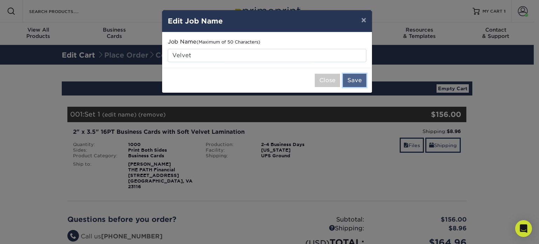
click at [357, 77] on button "Save" at bounding box center [355, 80] width 24 height 13
